Goal: Task Accomplishment & Management: Use online tool/utility

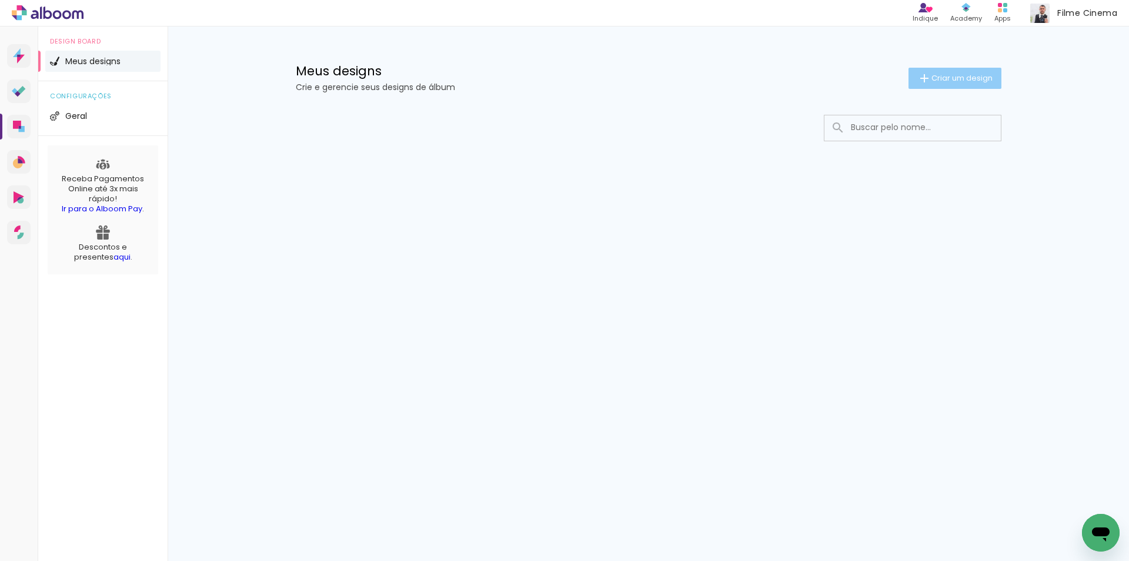
click at [925, 78] on iron-icon at bounding box center [925, 78] width 14 height 14
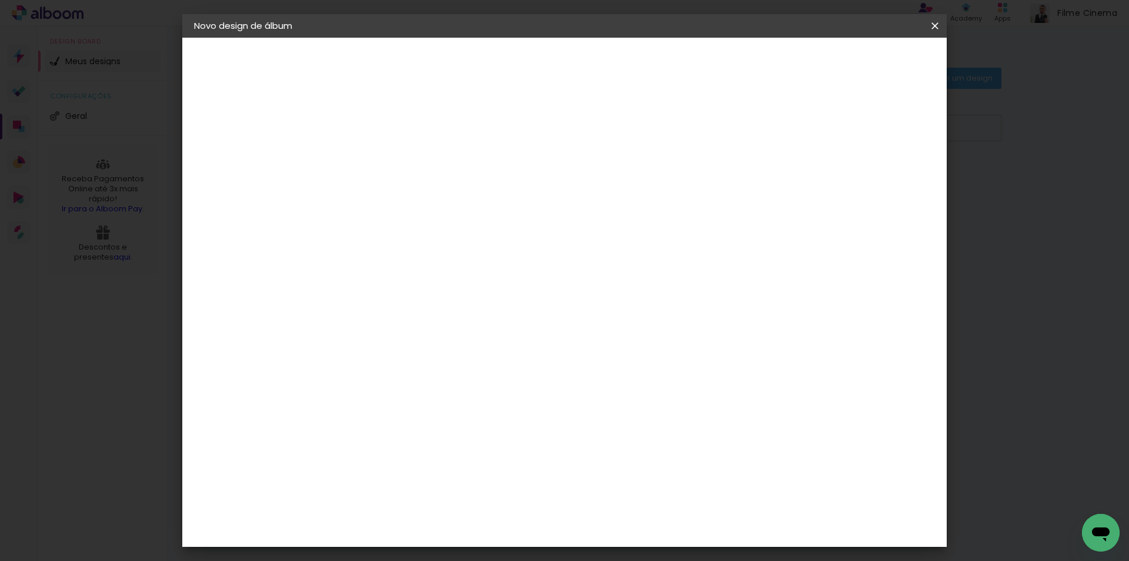
click at [386, 161] on input at bounding box center [386, 158] width 0 height 18
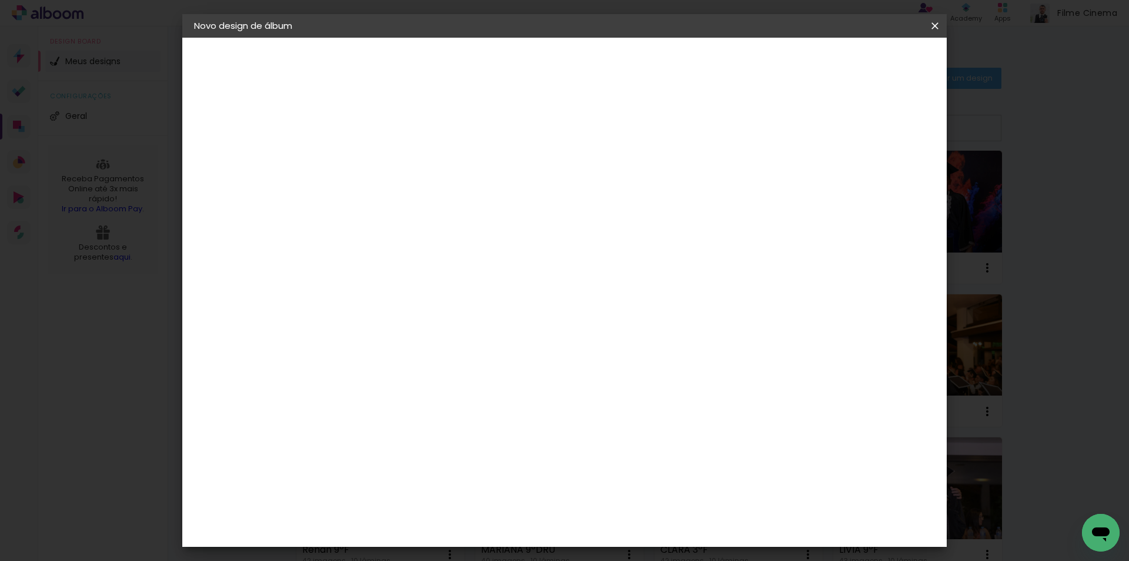
type input "[PERSON_NAME] E [PERSON_NAME]"
type paper-input "[PERSON_NAME] E [PERSON_NAME]"
click at [507, 63] on paper-button "Avançar" at bounding box center [478, 62] width 58 height 20
click at [461, 365] on paper-item "Canaan Álbuns" at bounding box center [416, 380] width 127 height 31
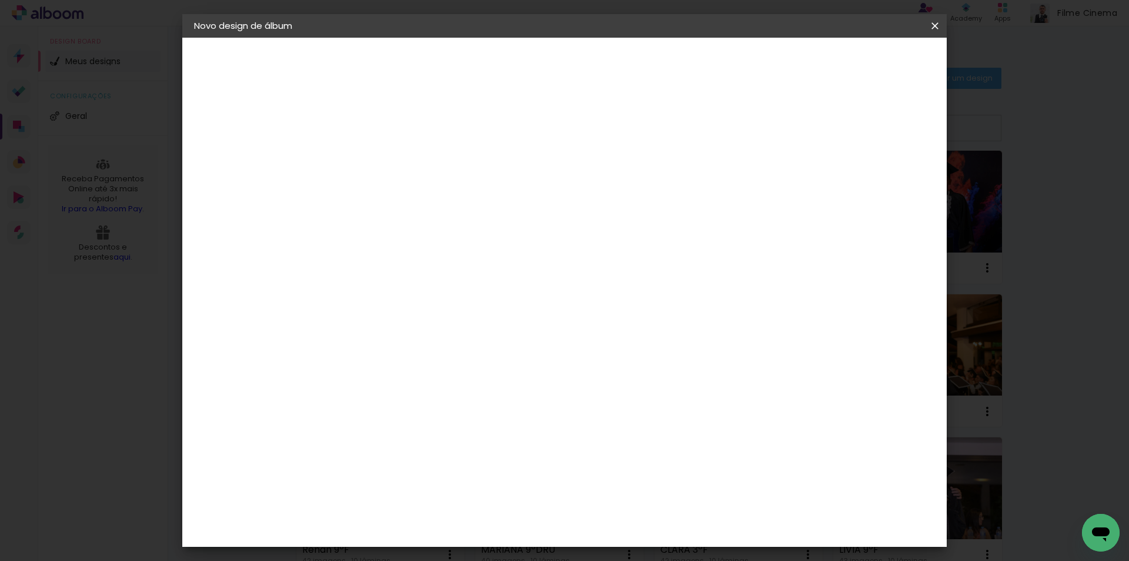
click at [606, 69] on paper-button "Avançar" at bounding box center [578, 62] width 58 height 20
click at [466, 259] on span "24 × 30" at bounding box center [438, 271] width 55 height 24
click at [0, 0] on slot "Avançar" at bounding box center [0, 0] width 0 height 0
click at [862, 65] on span "Iniciar design" at bounding box center [835, 62] width 54 height 8
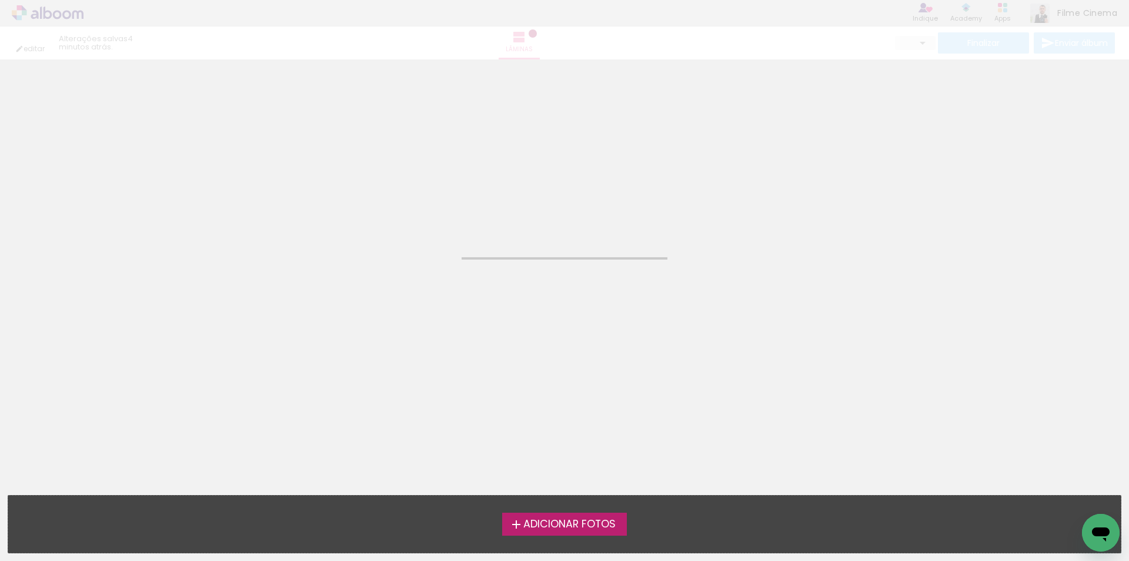
click at [549, 525] on span "Adicionar Fotos" at bounding box center [570, 524] width 92 height 11
click at [0, 0] on input "file" at bounding box center [0, 0] width 0 height 0
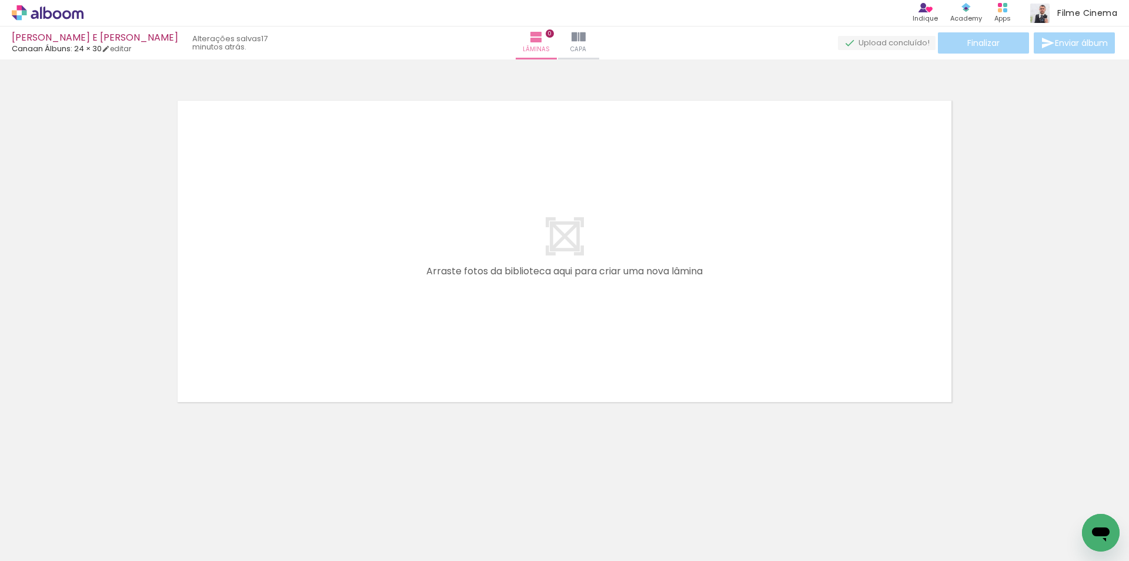
click at [45, 13] on icon at bounding box center [48, 12] width 9 height 12
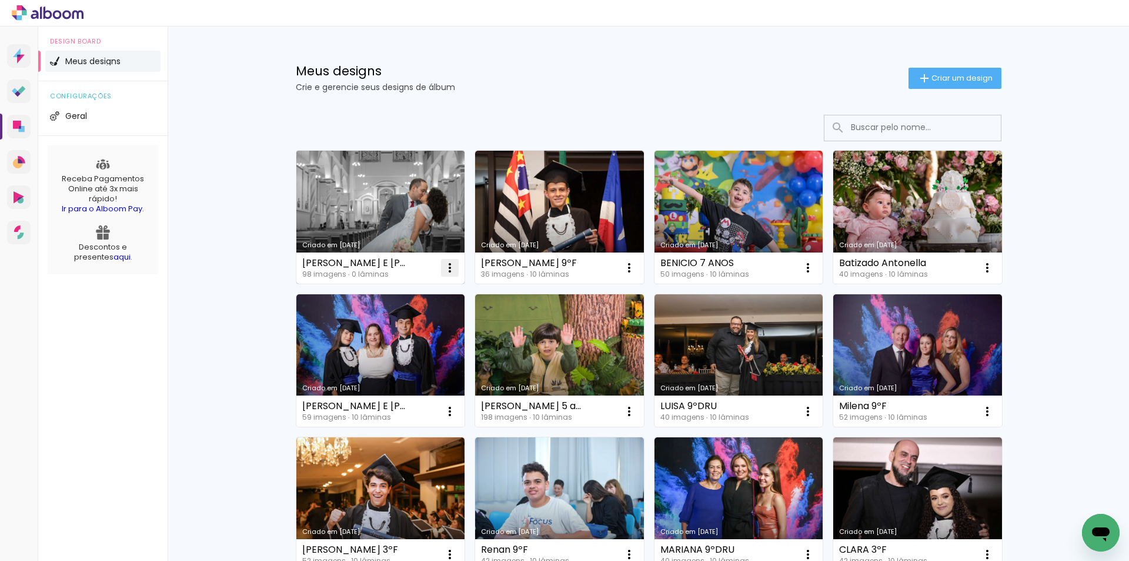
click at [448, 265] on iron-icon at bounding box center [450, 268] width 14 height 14
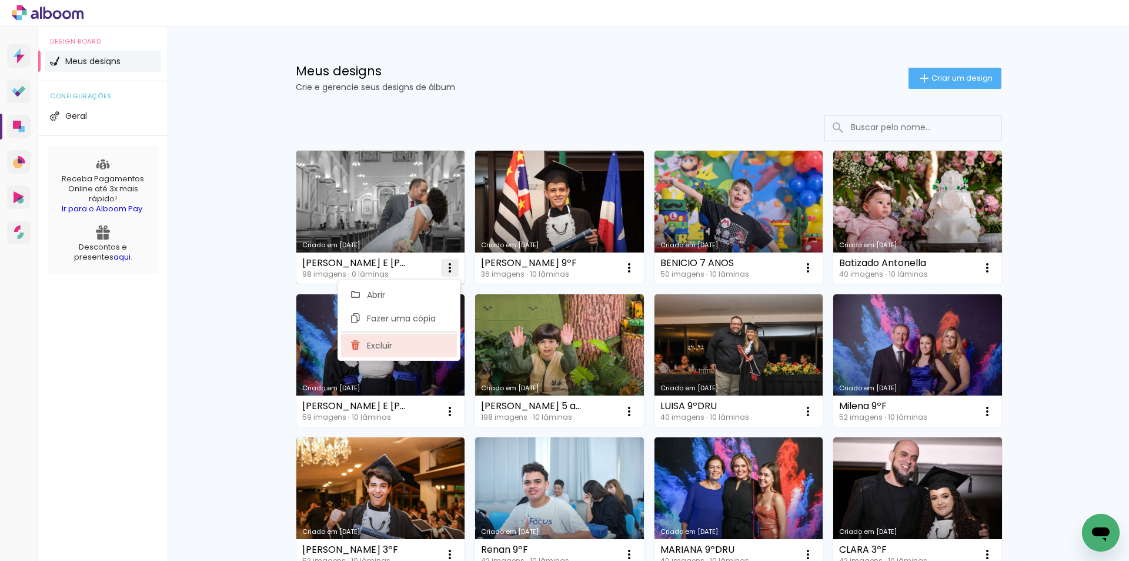
click at [394, 340] on paper-item "Excluir" at bounding box center [399, 346] width 116 height 24
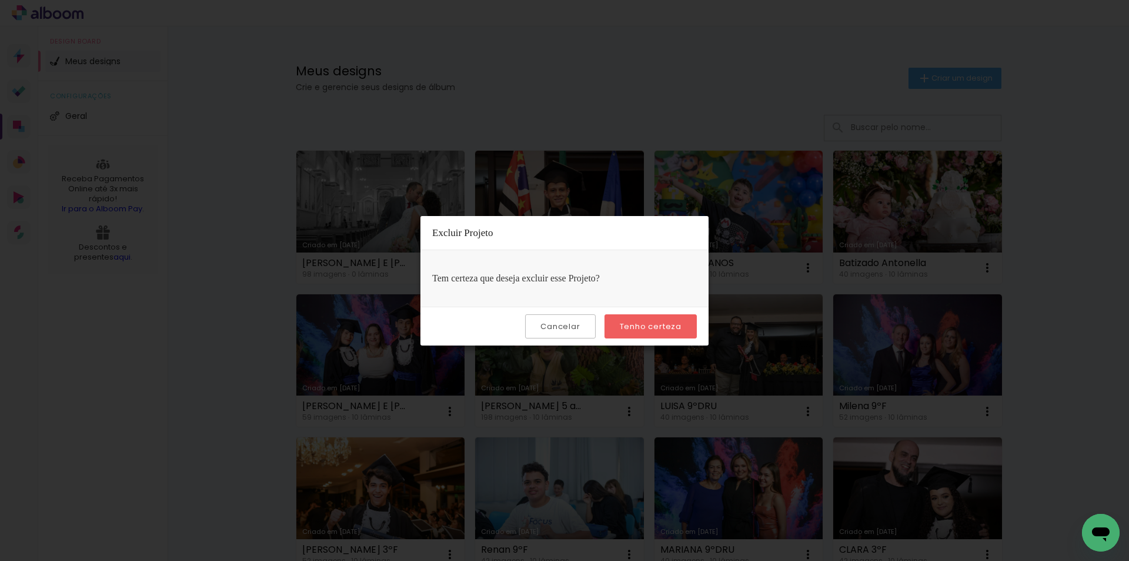
click at [0, 0] on slot "Tenho certeza" at bounding box center [0, 0] width 0 height 0
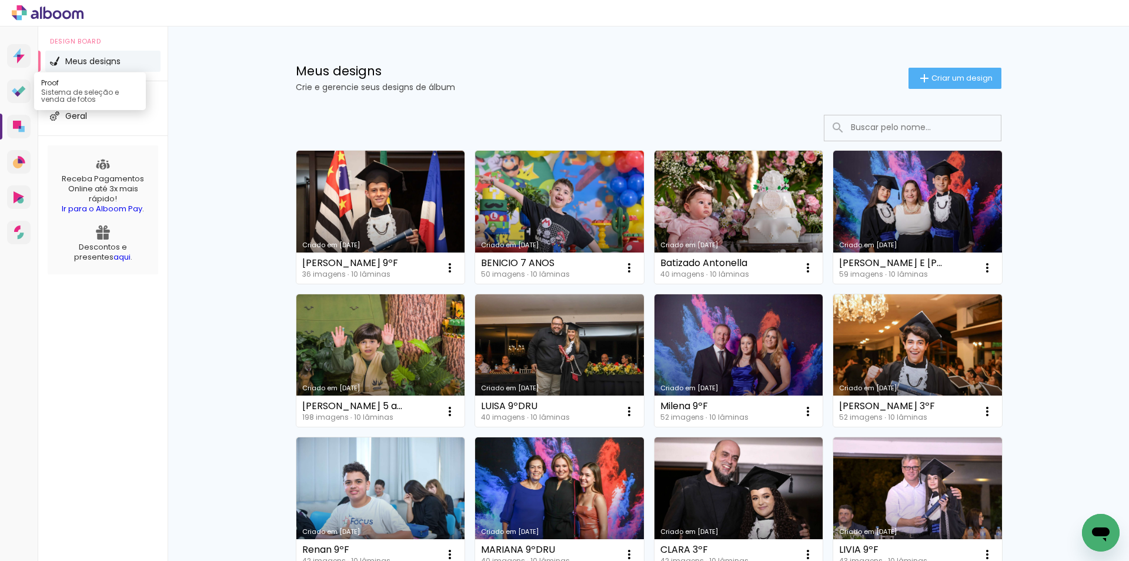
click at [16, 95] on icon at bounding box center [19, 91] width 14 height 11
